Goal: Task Accomplishment & Management: Complete application form

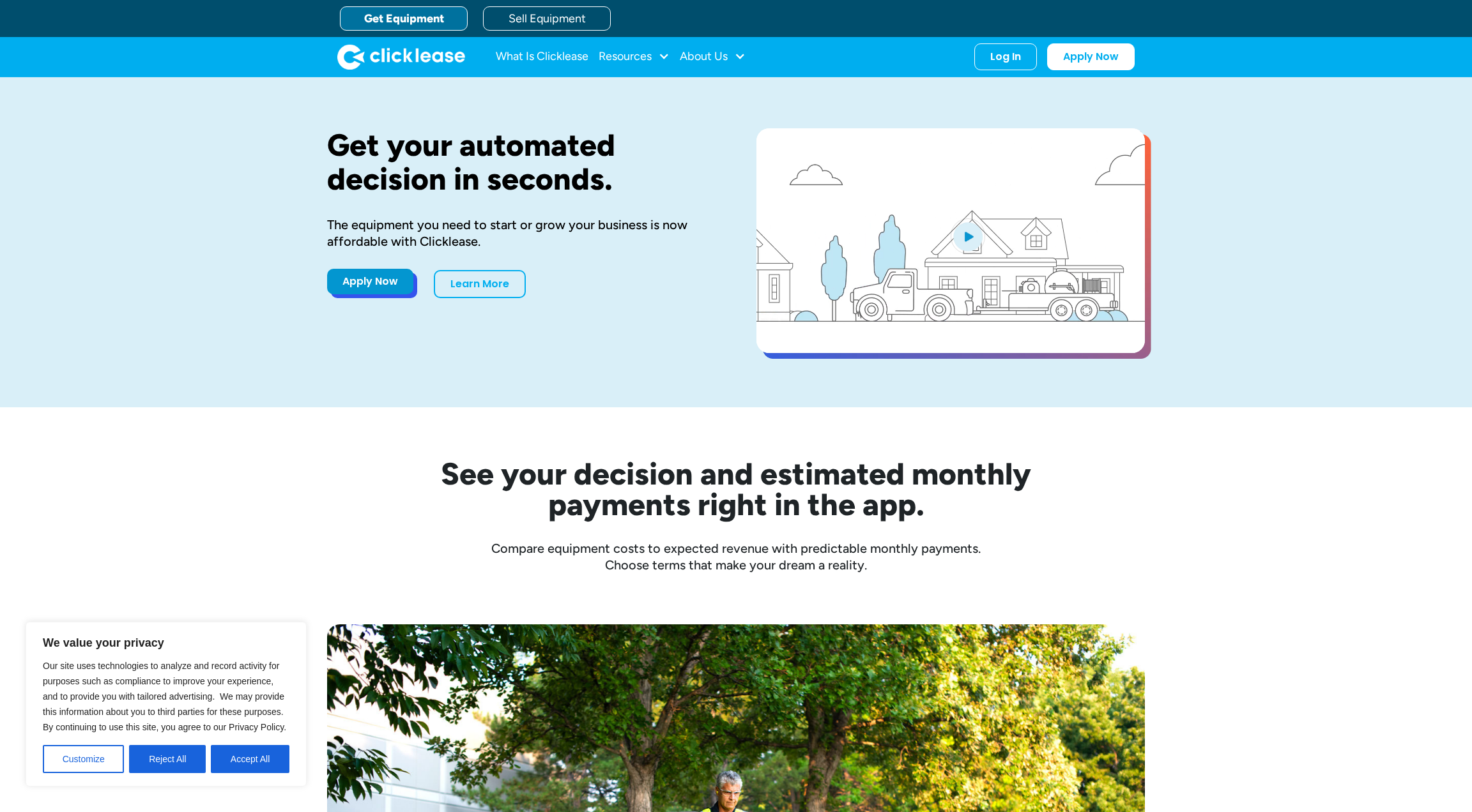
click at [390, 281] on link "Apply Now" at bounding box center [370, 281] width 86 height 26
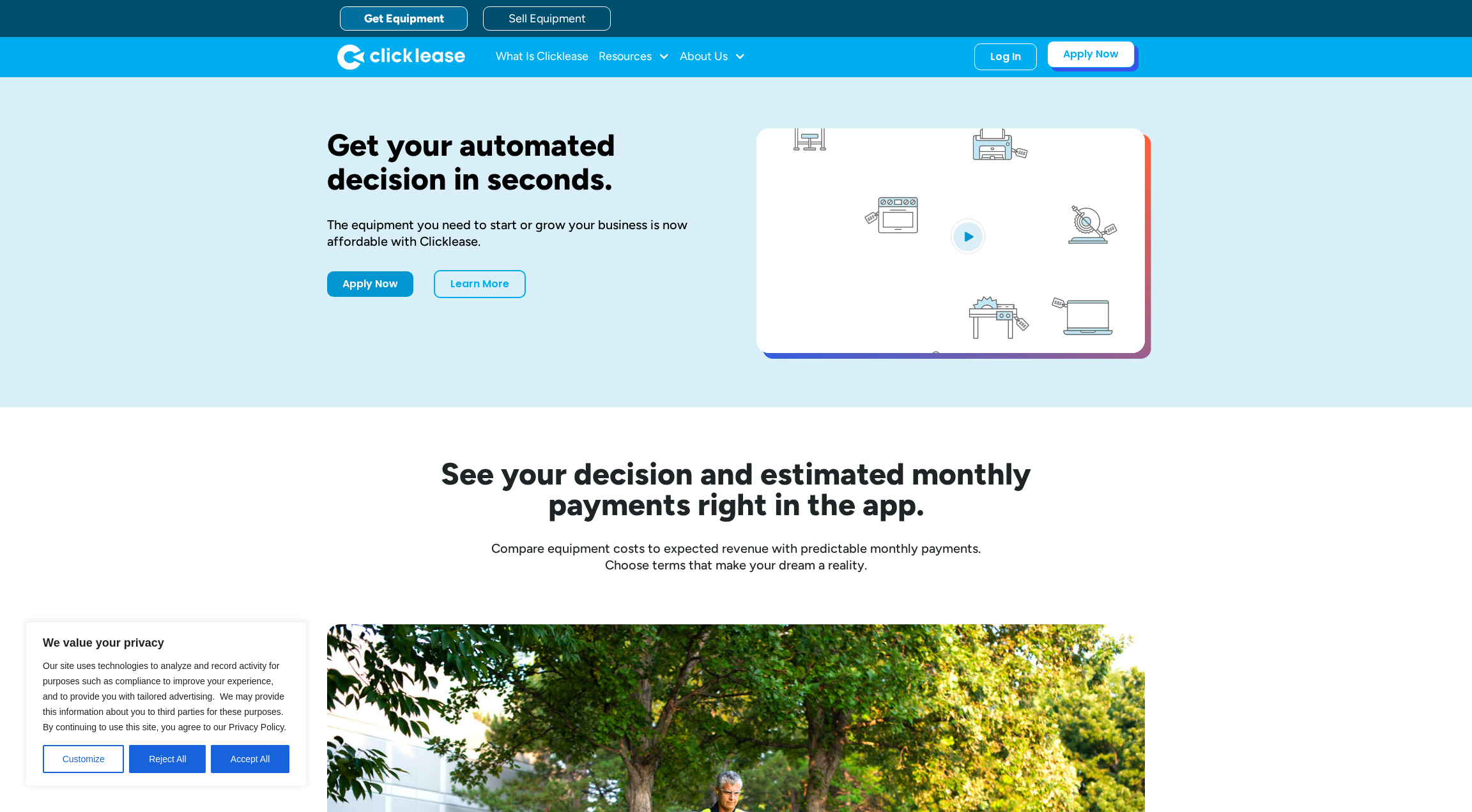
click at [1081, 55] on link "Apply Now" at bounding box center [1091, 54] width 88 height 27
